Goal: Check status: Check status

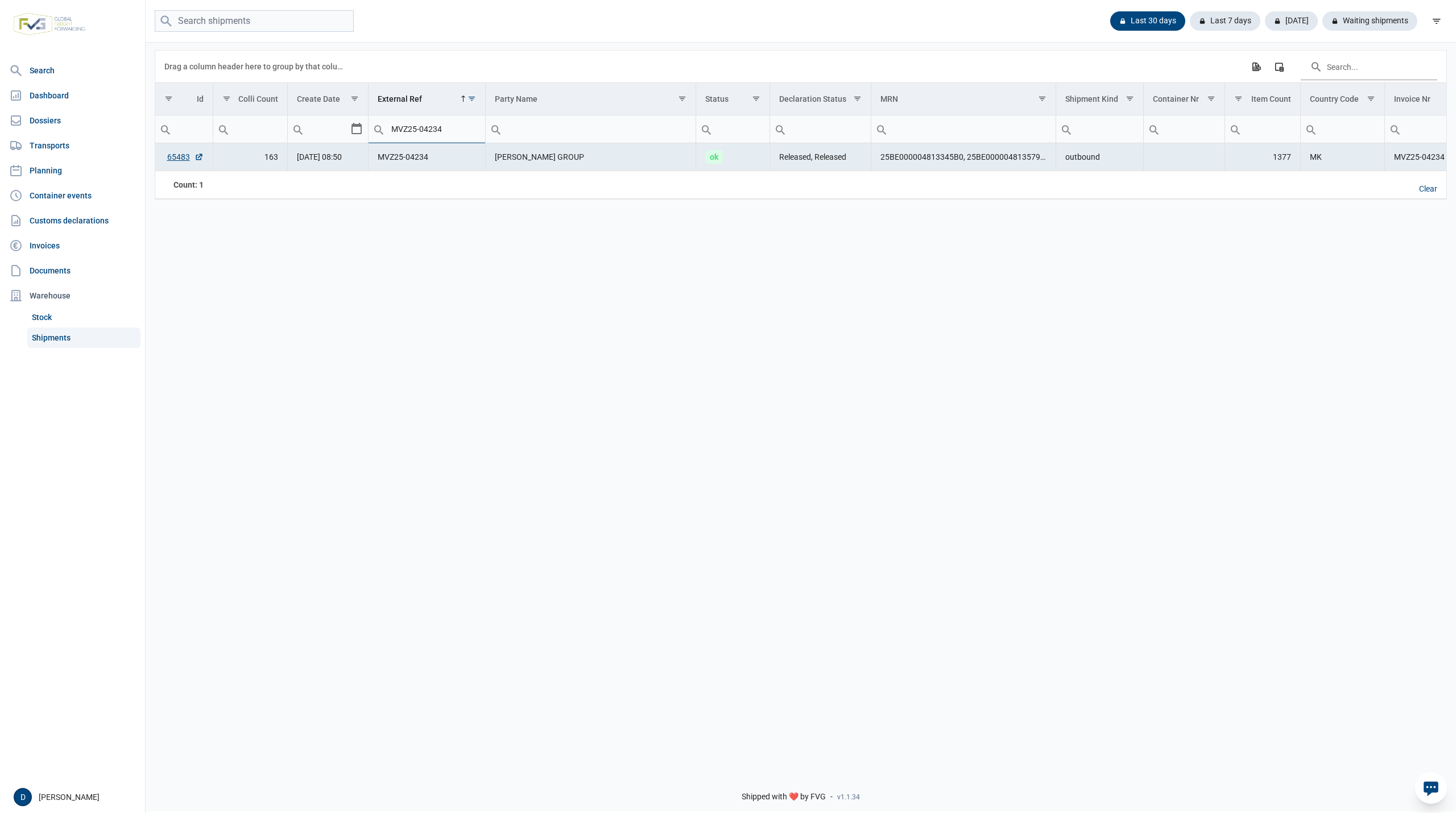
drag, startPoint x: 455, startPoint y: 126, endPoint x: 344, endPoint y: 130, distance: 111.1
click at [344, 130] on tr "Equals Does not equal Less than Greater than Less than or equal to Greater than…" at bounding box center [1022, 129] width 1735 height 28
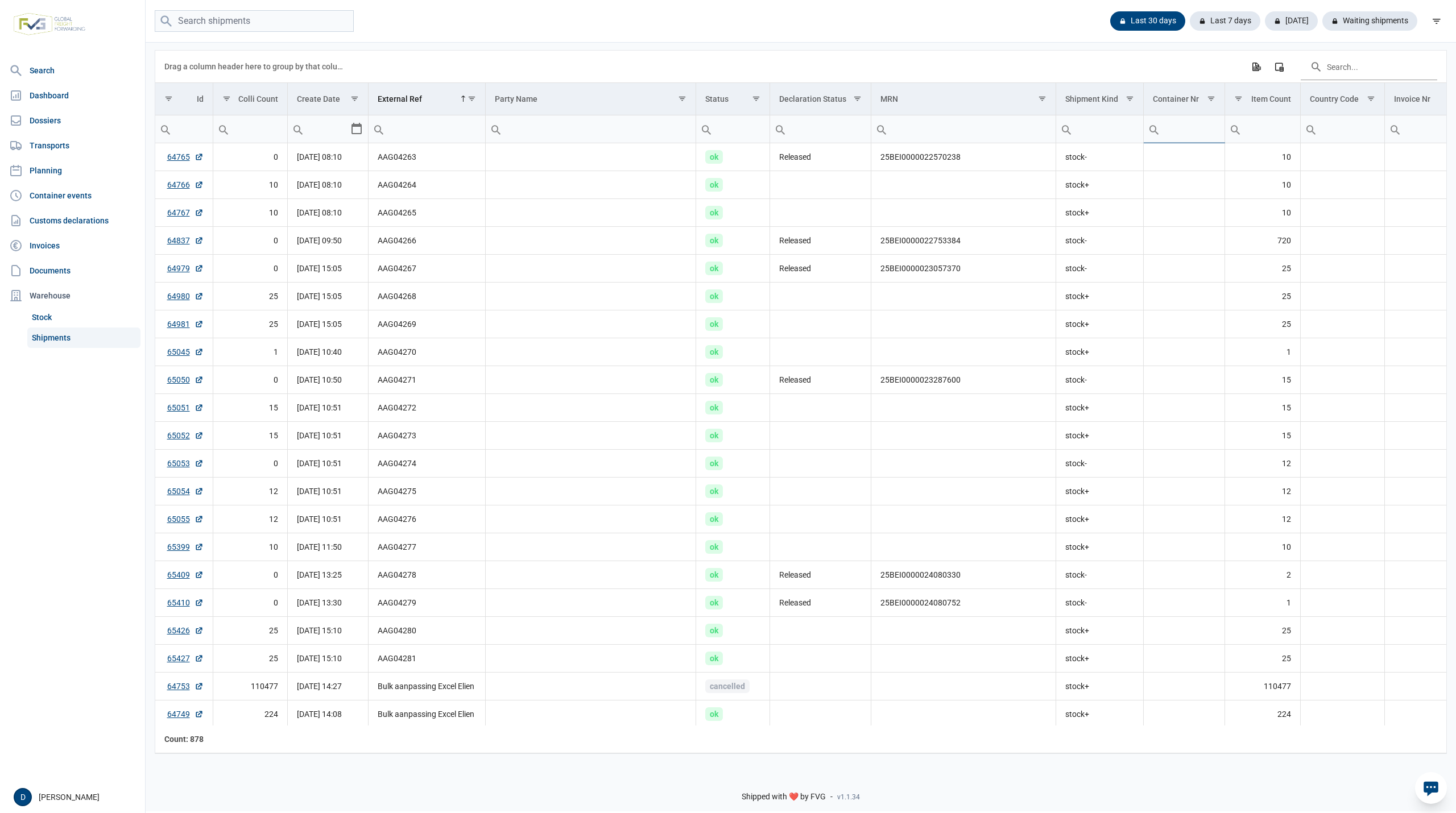
click at [1188, 128] on input "Filter cell" at bounding box center [1184, 129] width 81 height 28
paste input "FFAU1691213"
type input "FFAU1691213"
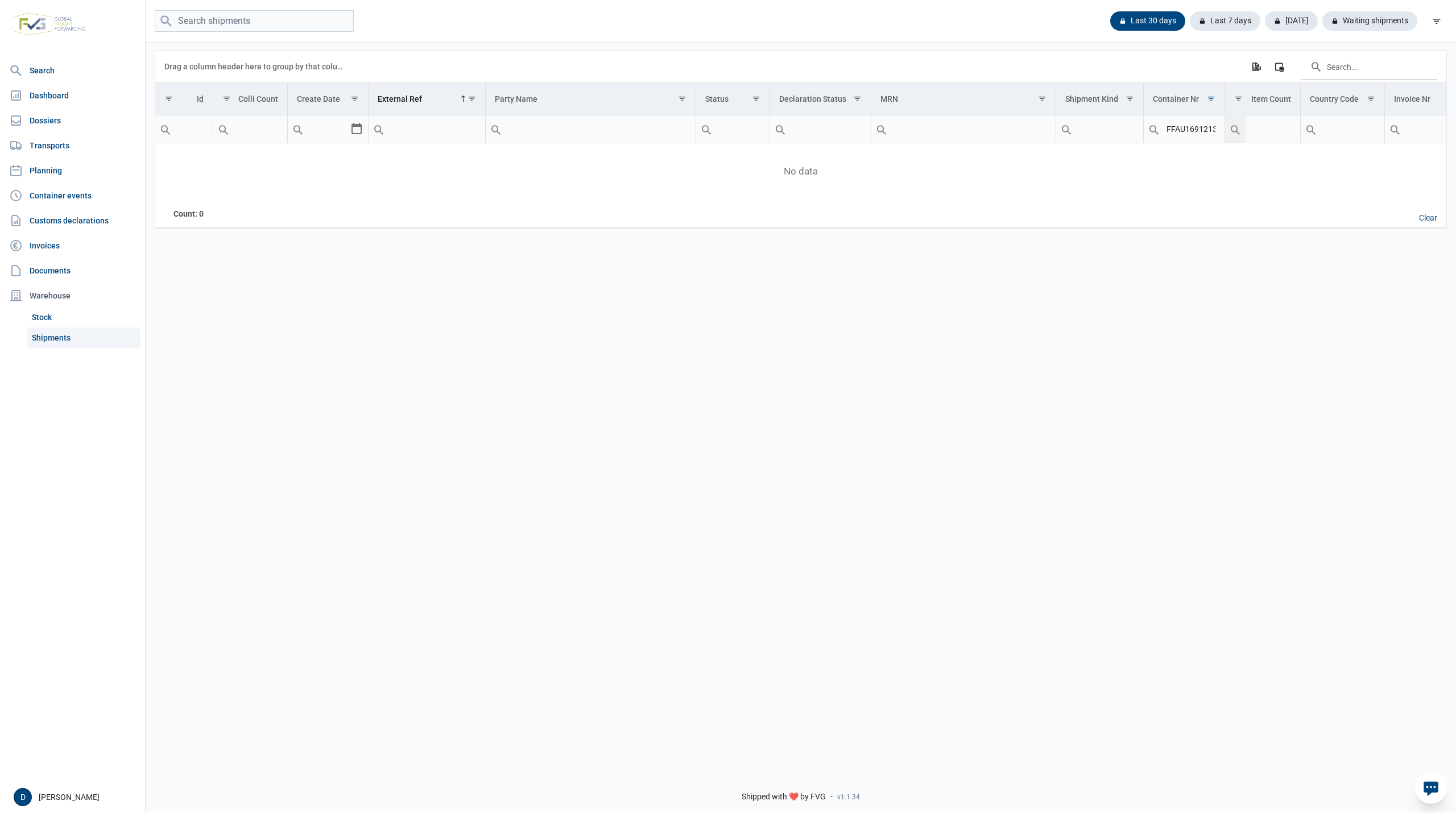
click at [1182, 133] on input "FFAU1691213" at bounding box center [1184, 129] width 81 height 28
drag, startPoint x: 1168, startPoint y: 131, endPoint x: 1219, endPoint y: 133, distance: 51.0
click at [1219, 133] on input "FFAU1691213" at bounding box center [1184, 129] width 81 height 28
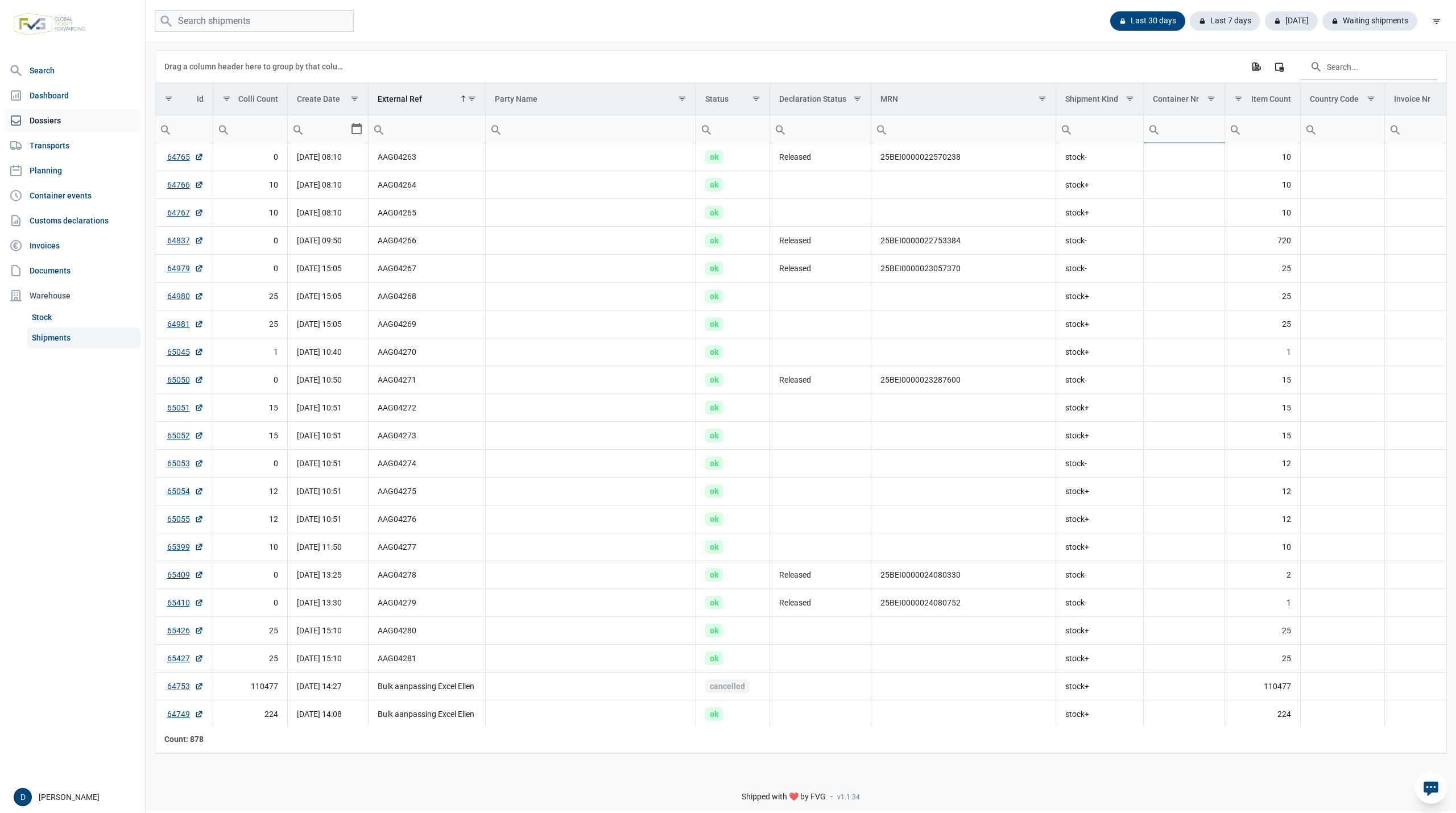
click at [47, 117] on link "Dossiers" at bounding box center [72, 121] width 136 height 23
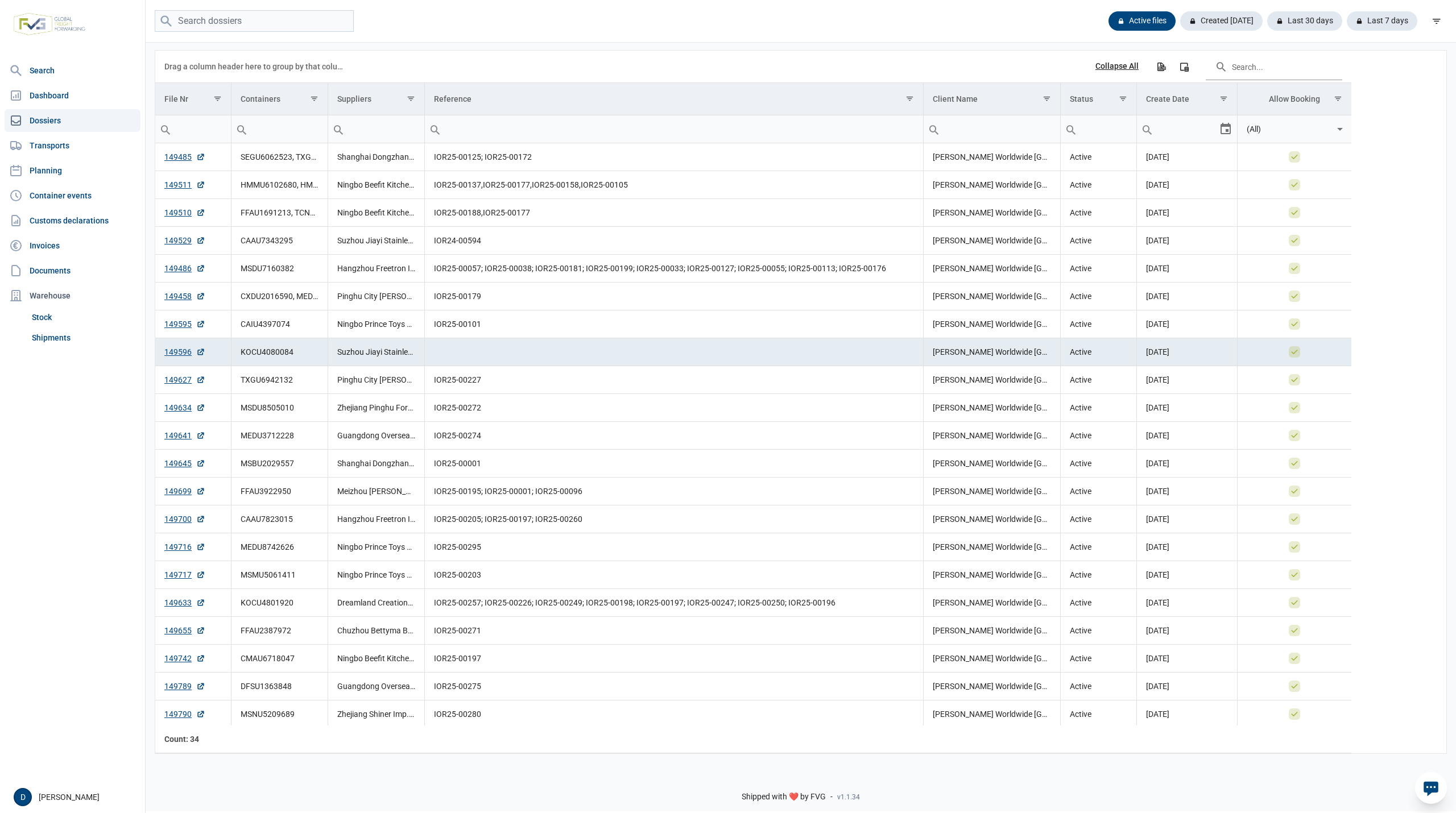
click at [300, 133] on input "Filter cell" at bounding box center [279, 129] width 96 height 28
paste input "FFAU1691213"
type input "FFAU1691213"
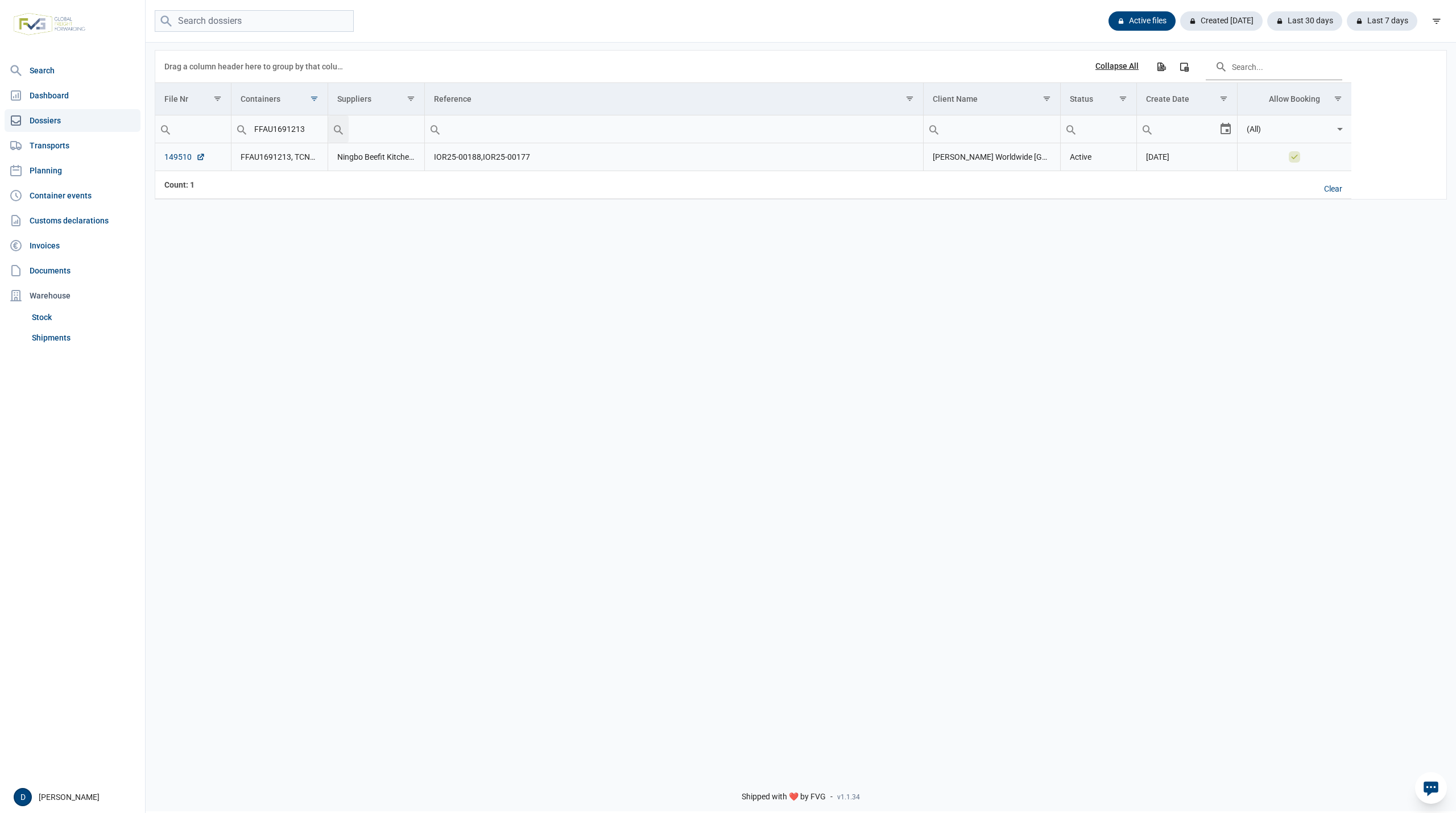
click at [170, 157] on link "149510" at bounding box center [184, 157] width 41 height 12
click at [306, 161] on td "FFAU1691213, TCNU4329432" at bounding box center [280, 157] width 97 height 28
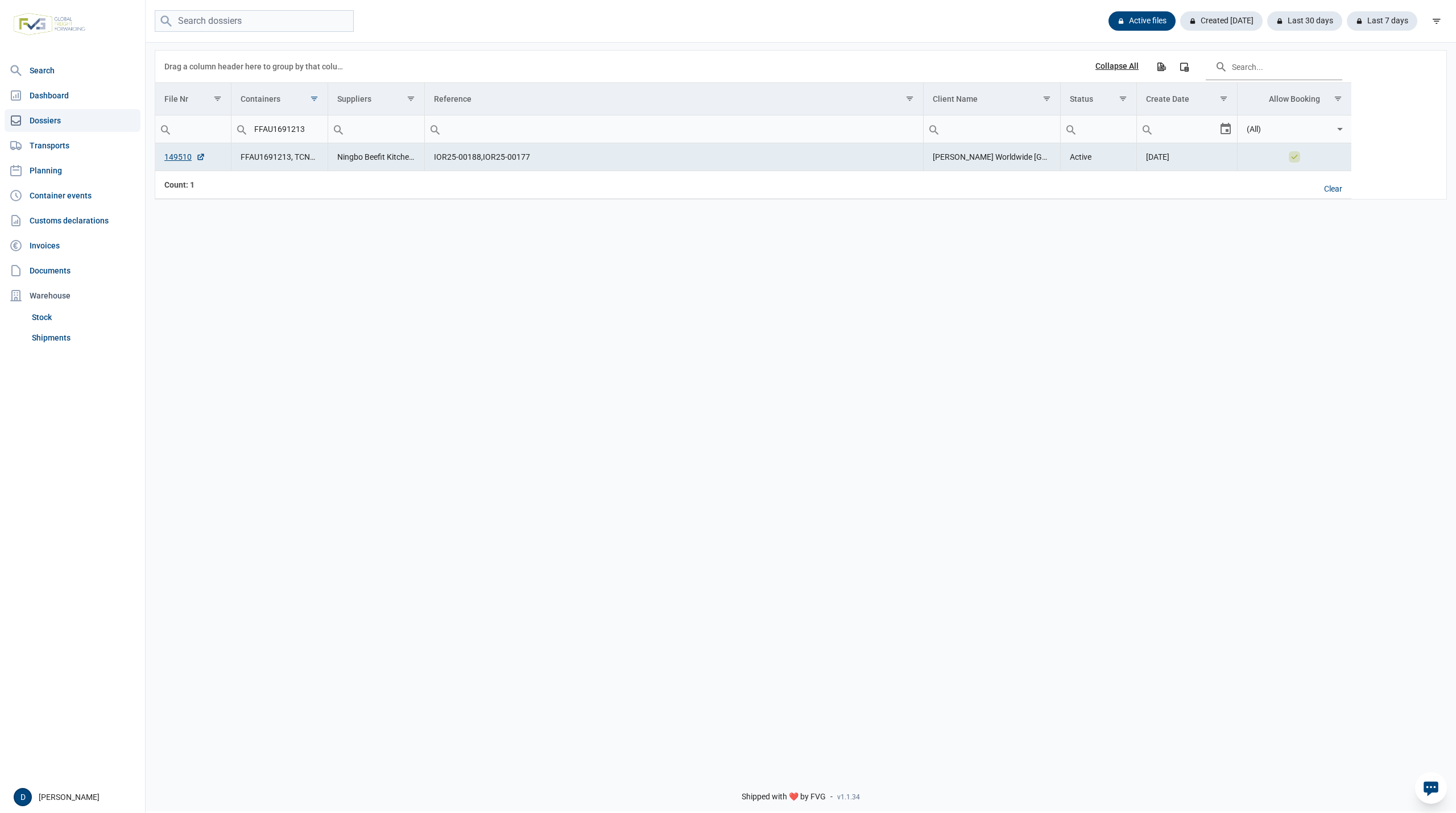
click at [312, 137] on input "FFAU1691213" at bounding box center [279, 129] width 96 height 28
drag, startPoint x: 310, startPoint y: 133, endPoint x: 229, endPoint y: 139, distance: 81.2
click at [229, 139] on tr "Contains Does not contain Starts with Ends with Equals Does not equal Reset Con…" at bounding box center [753, 129] width 1196 height 28
paste input "FFAU2387972"
type input "FFAU2387972"
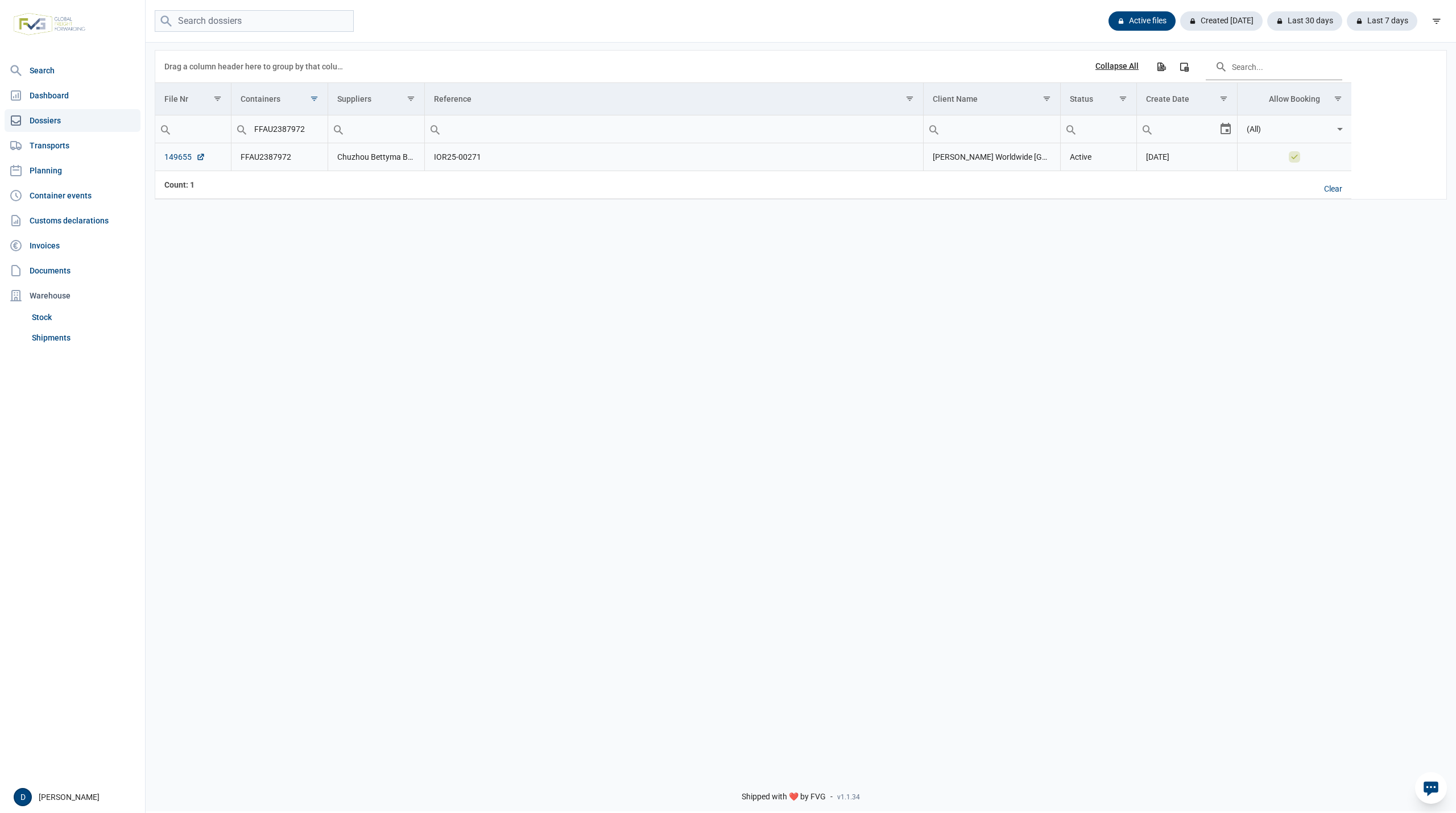
click at [171, 157] on link "149655" at bounding box center [184, 157] width 41 height 12
drag, startPoint x: 303, startPoint y: 130, endPoint x: 214, endPoint y: 144, distance: 90.1
click at [214, 144] on tr "Contains Does not contain Starts with Ends with Equals Does not equal Reset Con…" at bounding box center [753, 129] width 1196 height 28
paste input "KOCU4080084"
type input "KOCU4080084"
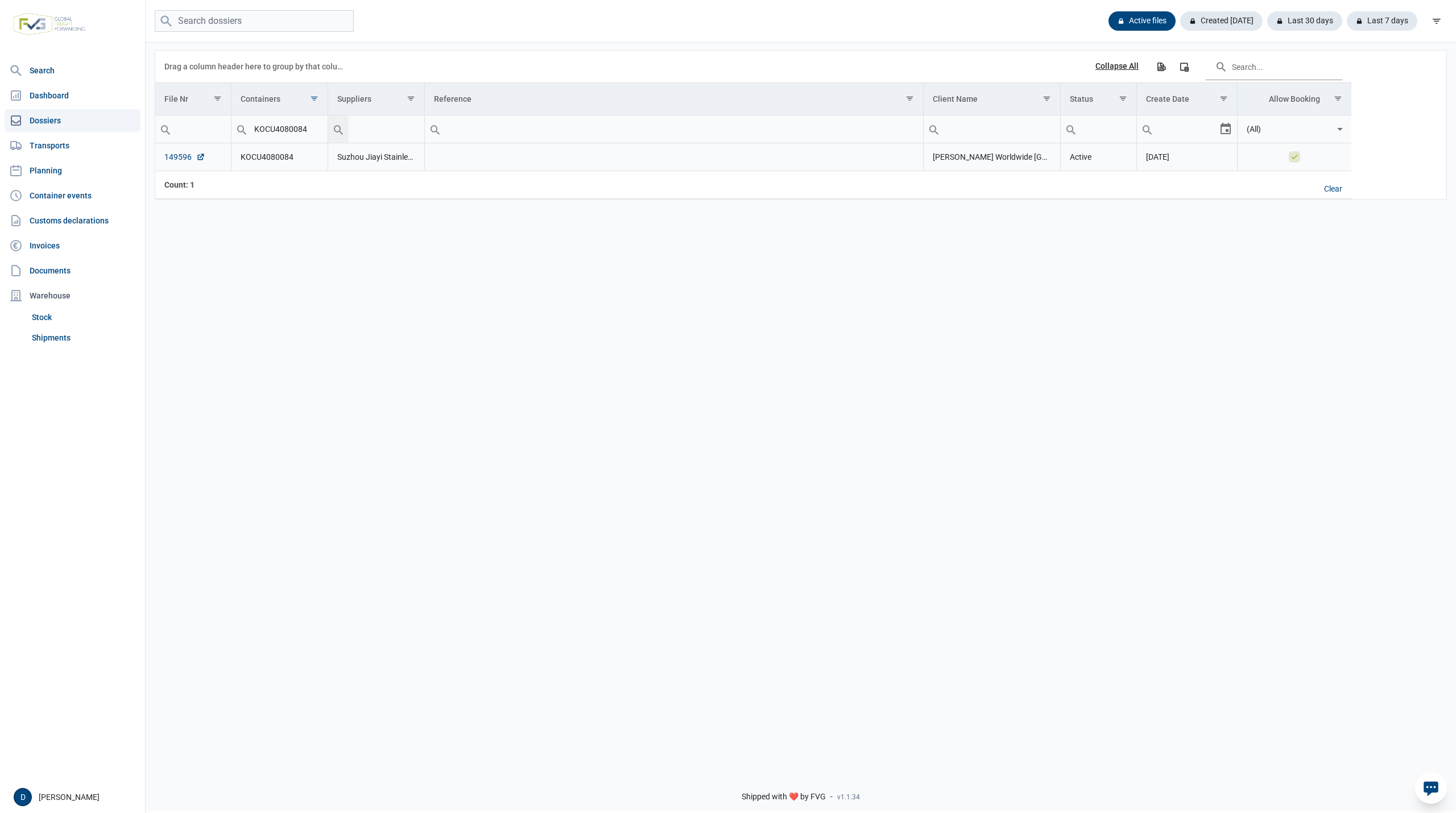
click at [181, 159] on link "149596" at bounding box center [184, 157] width 41 height 12
drag, startPoint x: 310, startPoint y: 130, endPoint x: 237, endPoint y: 139, distance: 73.6
click at [237, 139] on div "Contains Does not contain Starts with Ends with Equals Does not equal Reset KOC…" at bounding box center [279, 129] width 96 height 28
click at [44, 339] on link "Shipments" at bounding box center [84, 338] width 113 height 21
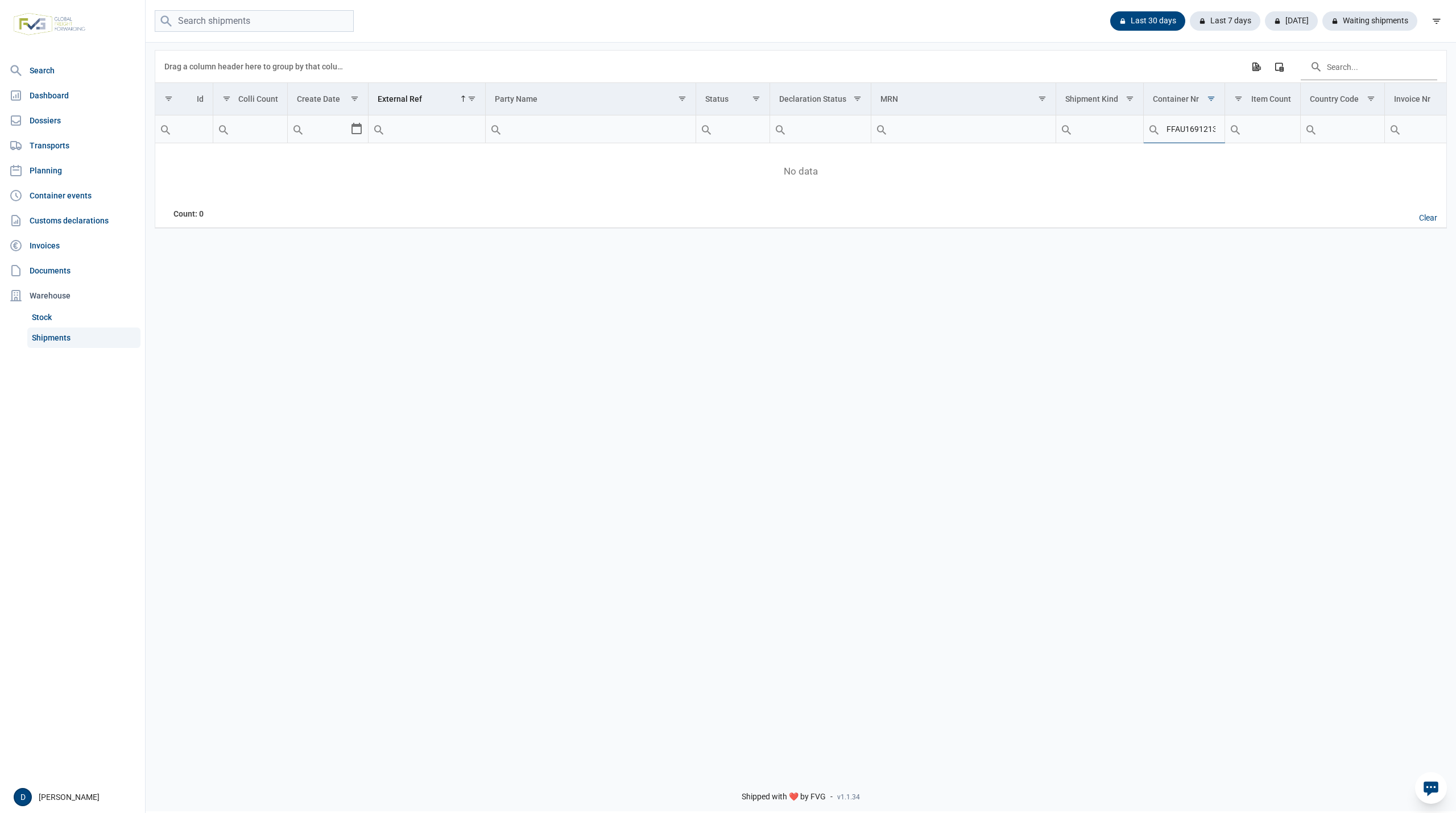
scroll to position [0, 1]
drag, startPoint x: 1165, startPoint y: 128, endPoint x: 1226, endPoint y: 131, distance: 61.1
click at [1226, 131] on tr "Contains Does not contain Starts with Ends with Equals Does not equal Reset FFA…" at bounding box center [1022, 129] width 1735 height 28
type input "SEGU"
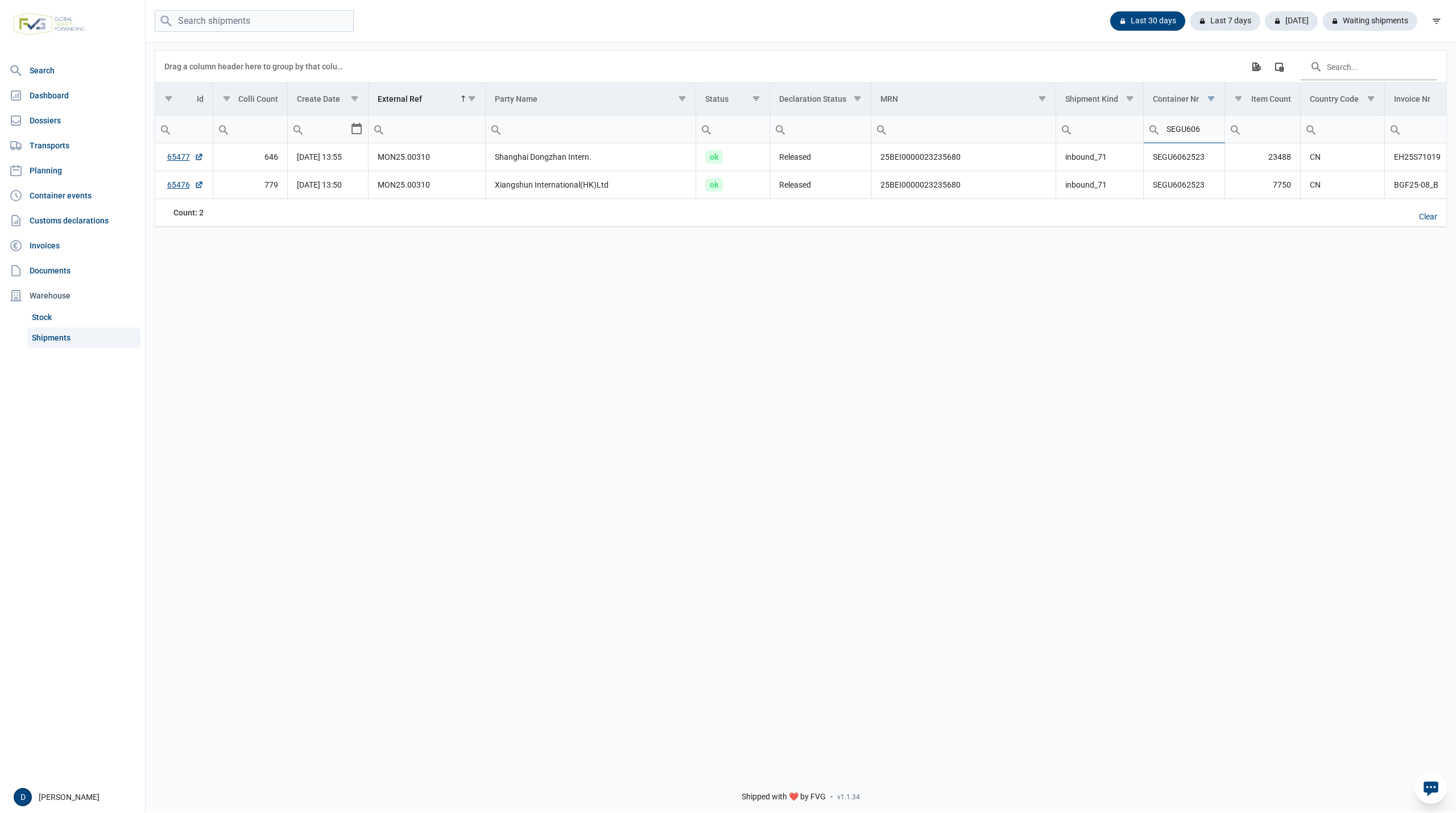
type input "SEGU606"
type input "SEGU6062523"
click at [174, 187] on link "65476" at bounding box center [185, 184] width 36 height 12
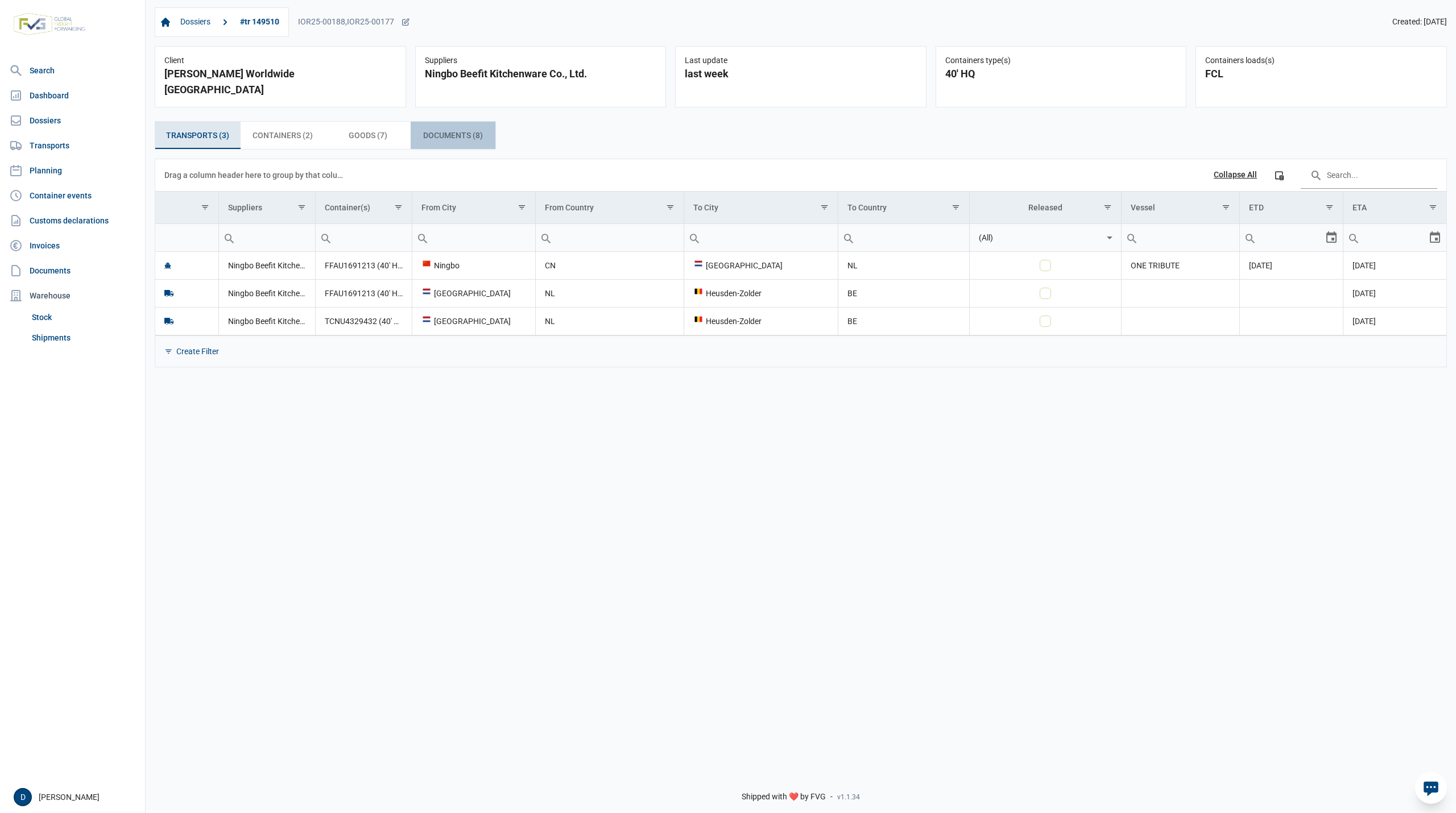
click at [445, 128] on span "Documents (8) Documents (8)" at bounding box center [453, 135] width 60 height 14
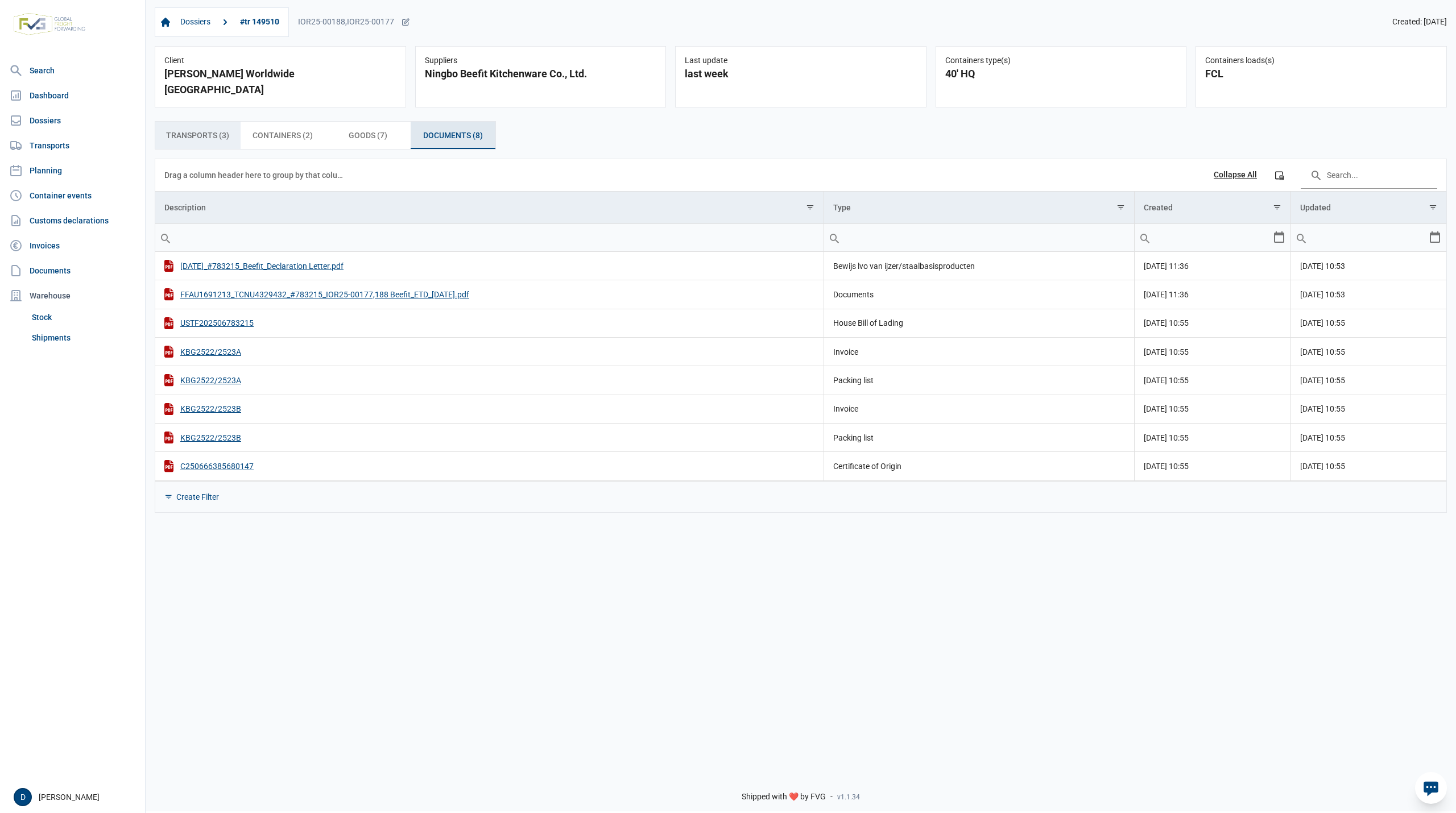
click at [190, 128] on span "Transports (3) Transports (3)" at bounding box center [197, 135] width 63 height 14
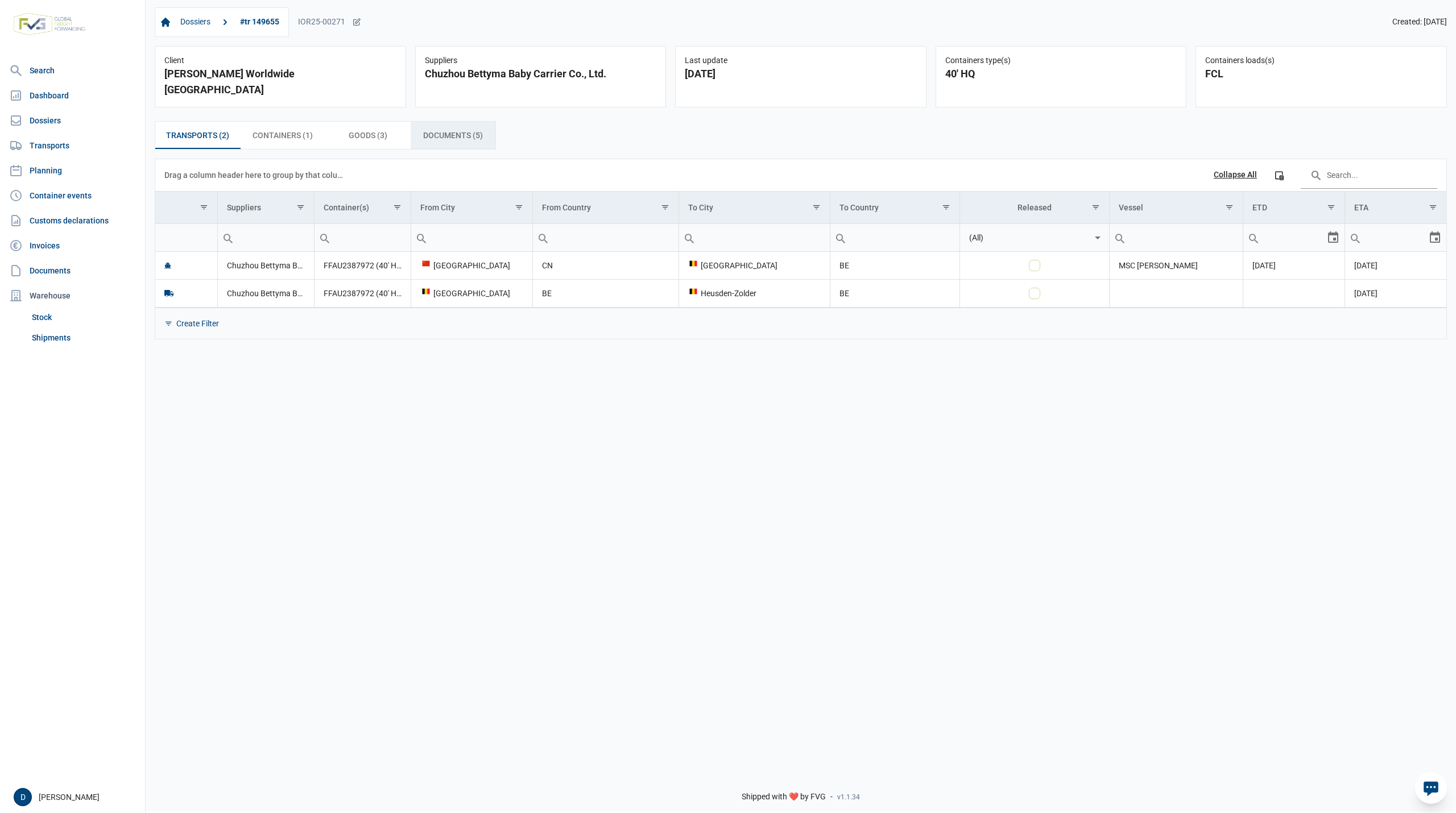
click at [432, 128] on span "Documents (5) Documents (5)" at bounding box center [453, 135] width 60 height 14
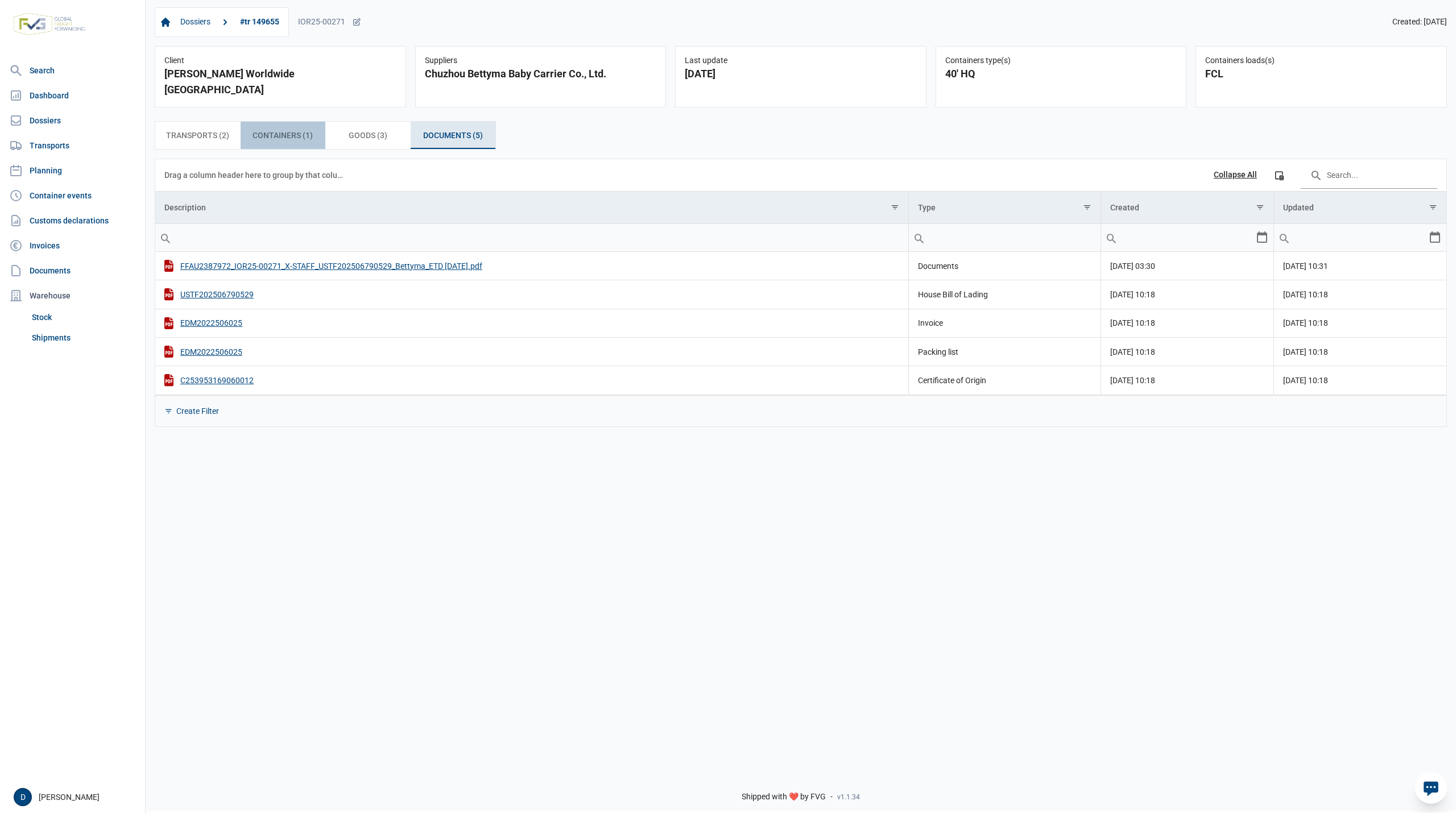
click at [283, 128] on span "Containers (1) Containers (1)" at bounding box center [283, 135] width 61 height 14
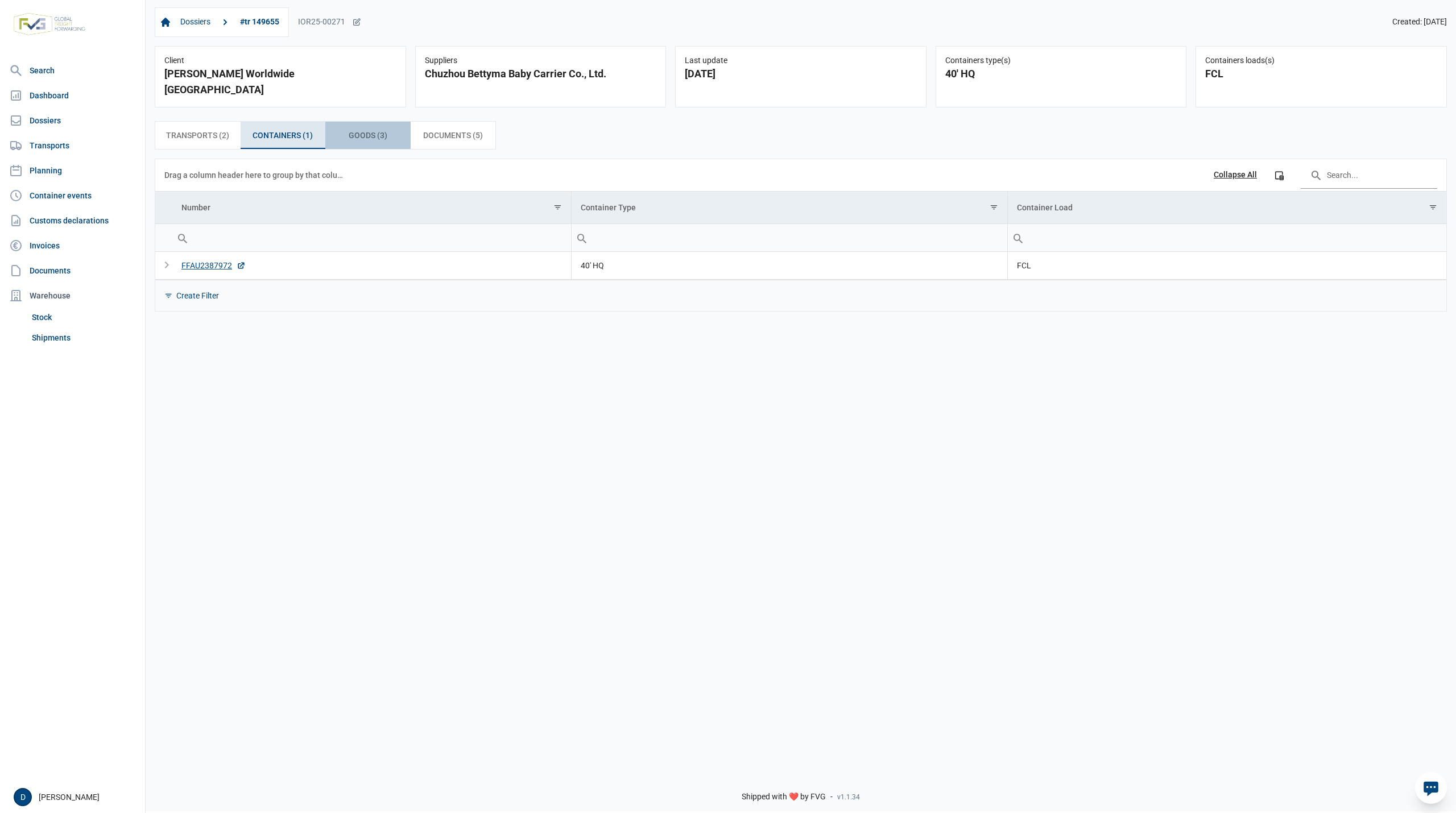
click at [369, 128] on span "Goods (3) Goods (3)" at bounding box center [368, 135] width 38 height 14
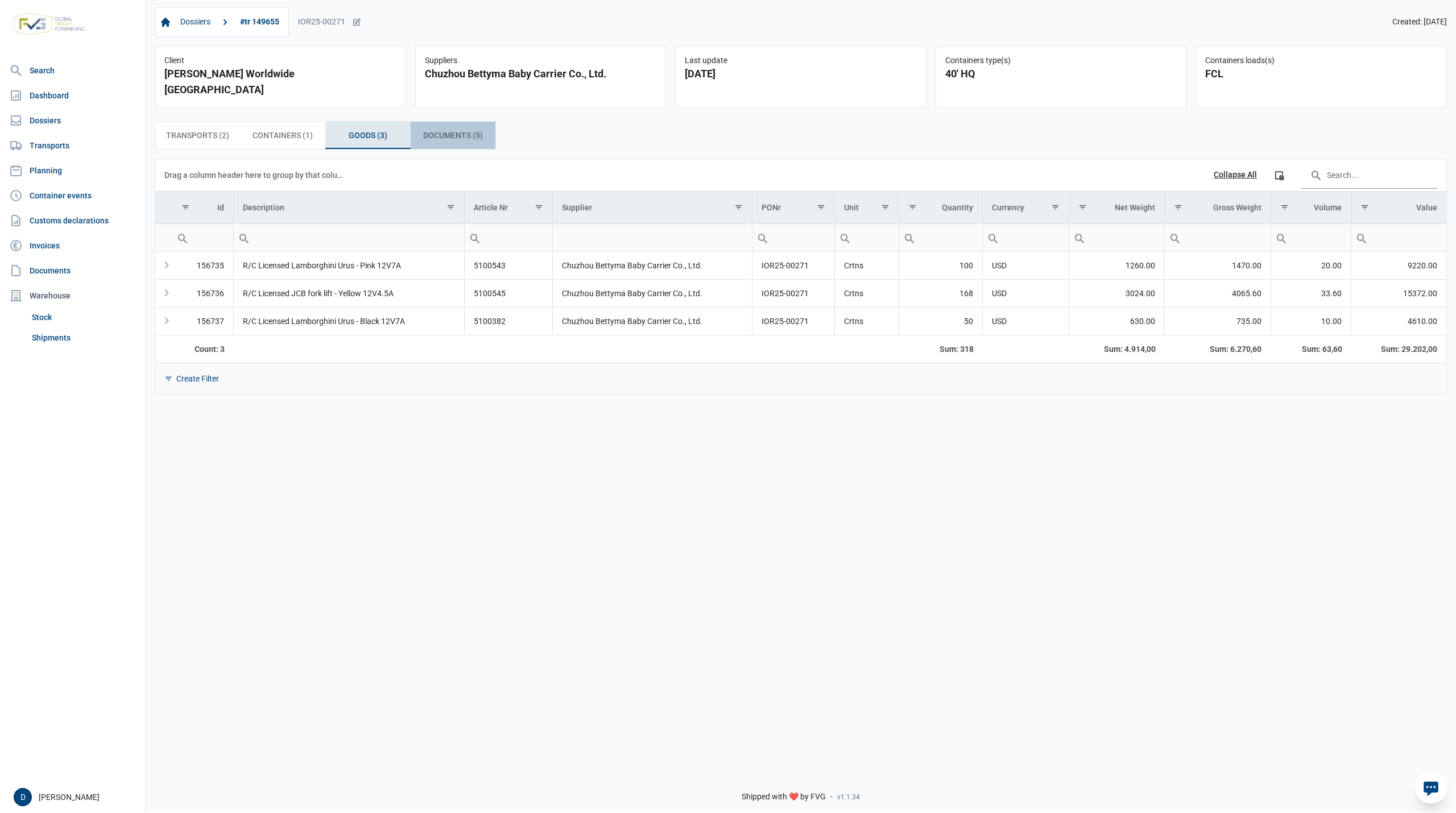
click at [437, 128] on span "Documents (5) Documents (5)" at bounding box center [453, 135] width 60 height 14
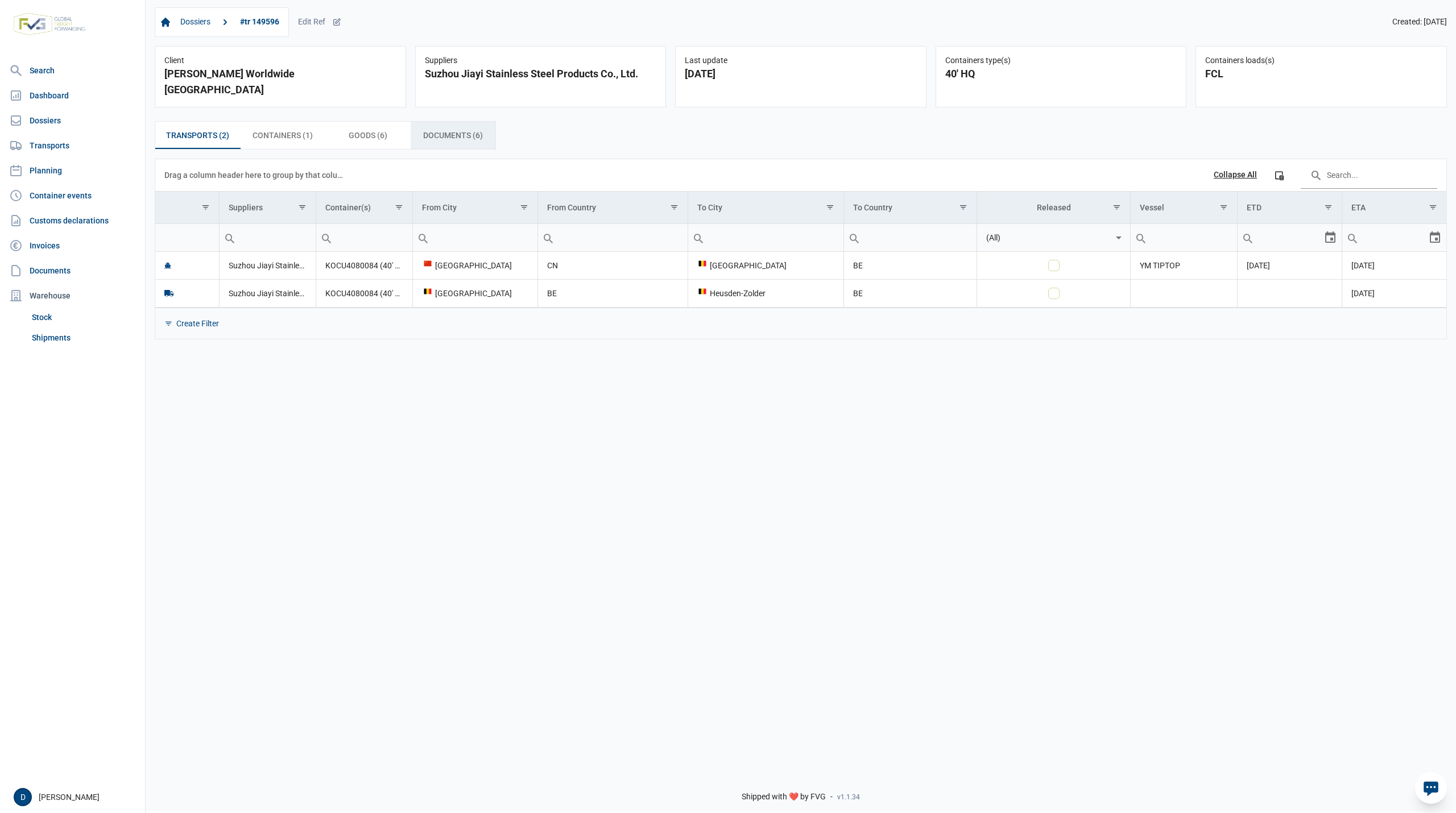
click at [430, 128] on span "Documents (6) Documents (6)" at bounding box center [453, 135] width 60 height 14
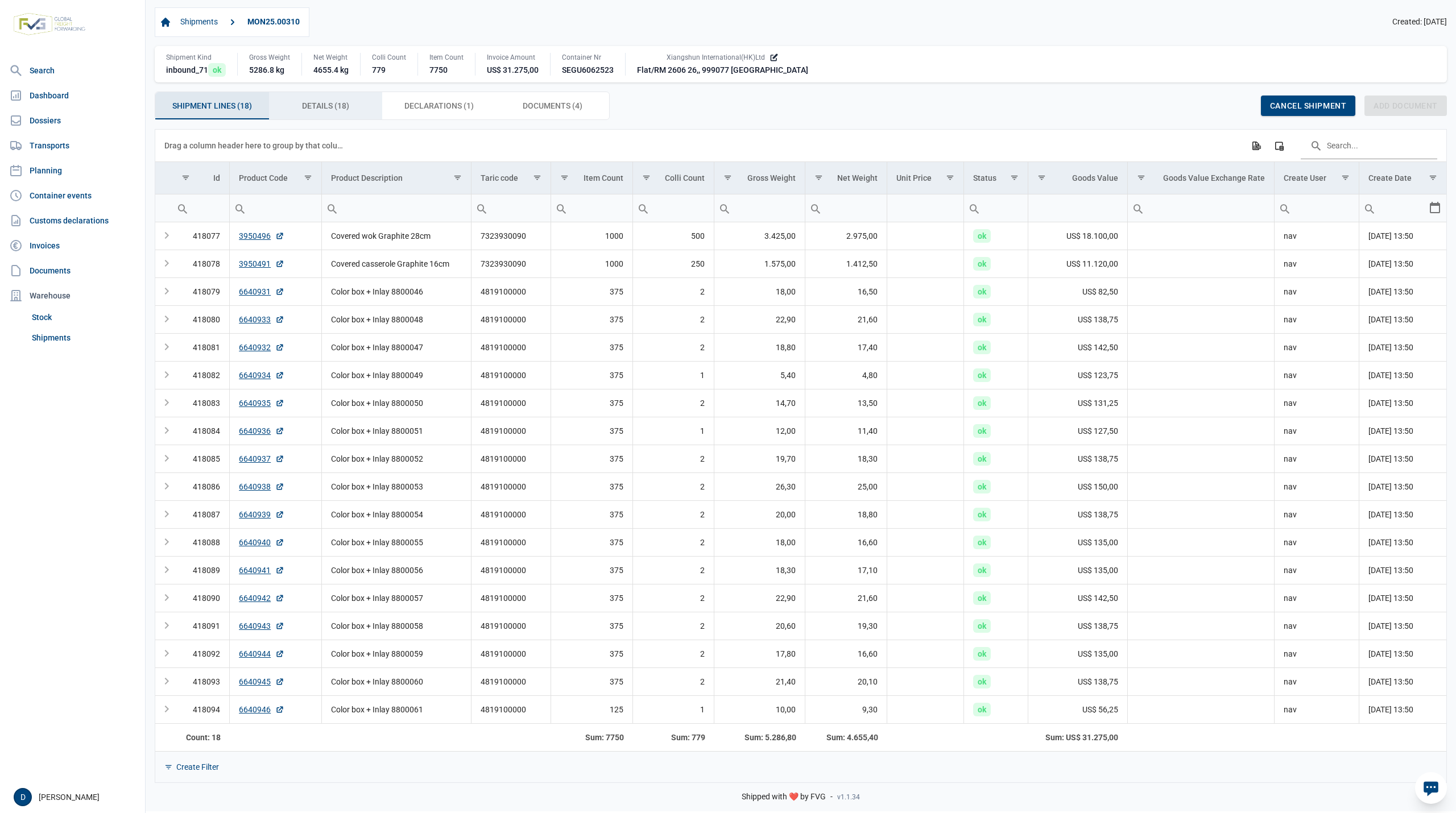
click at [329, 104] on span "Details (18) Details (18)" at bounding box center [325, 106] width 47 height 14
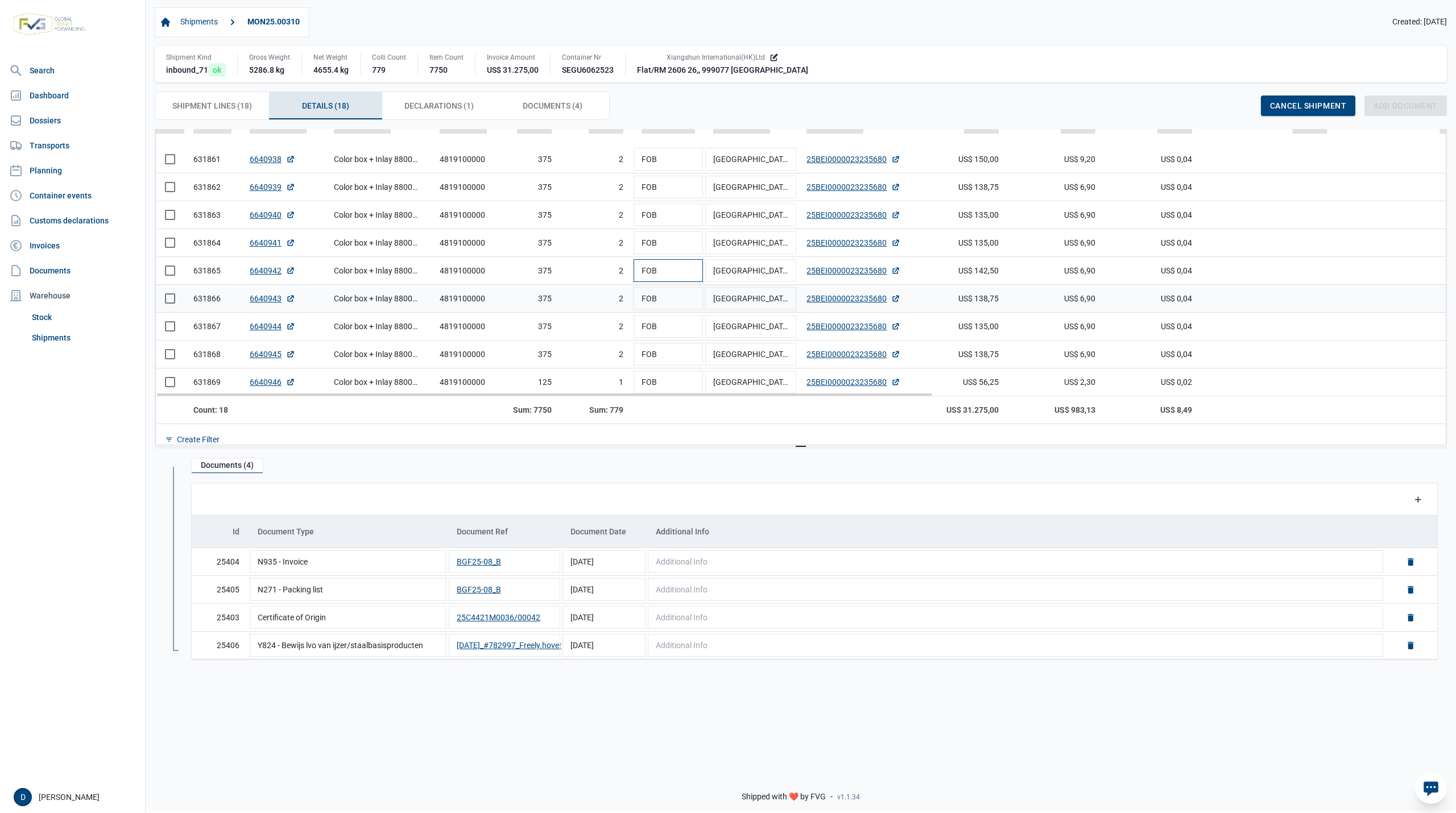
scroll to position [353, 0]
